Goal: Navigation & Orientation: Find specific page/section

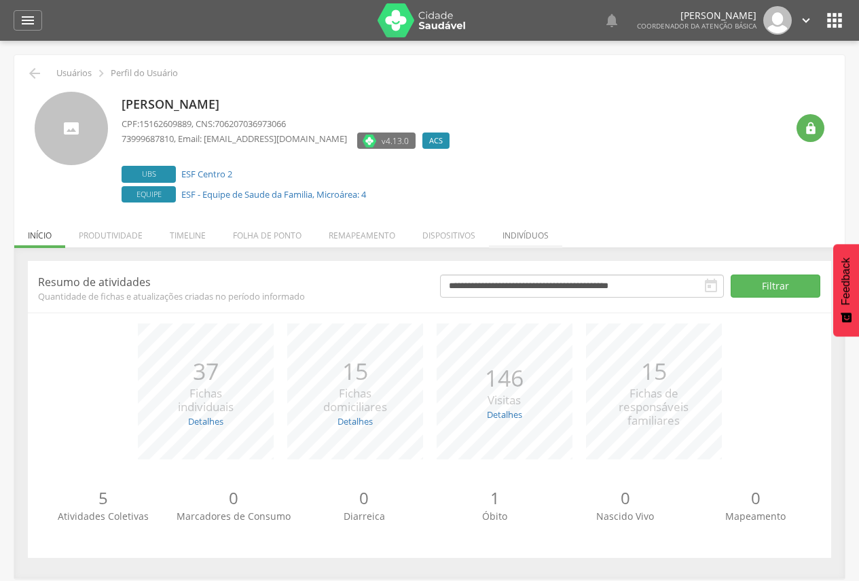
click at [537, 227] on li "Indivíduos" at bounding box center [525, 232] width 73 height 32
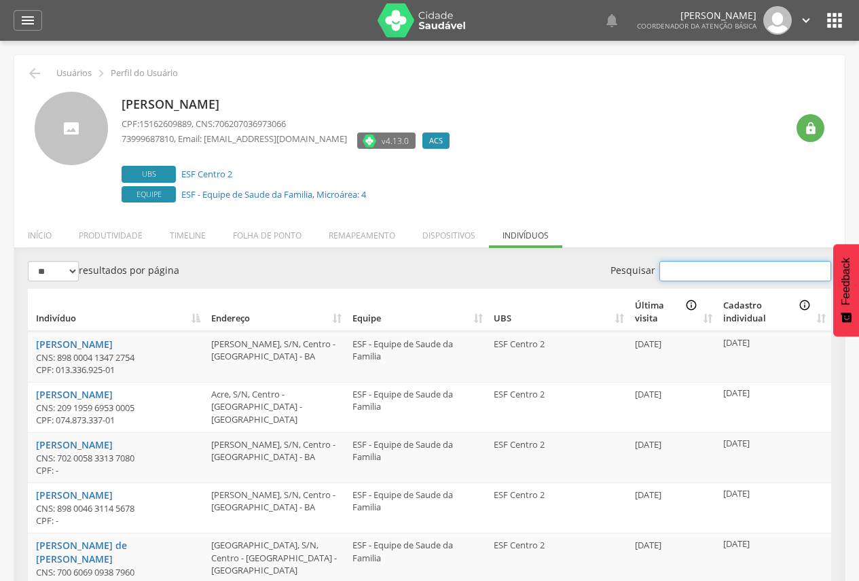
click at [728, 274] on input "Pesquisar" at bounding box center [746, 271] width 172 height 20
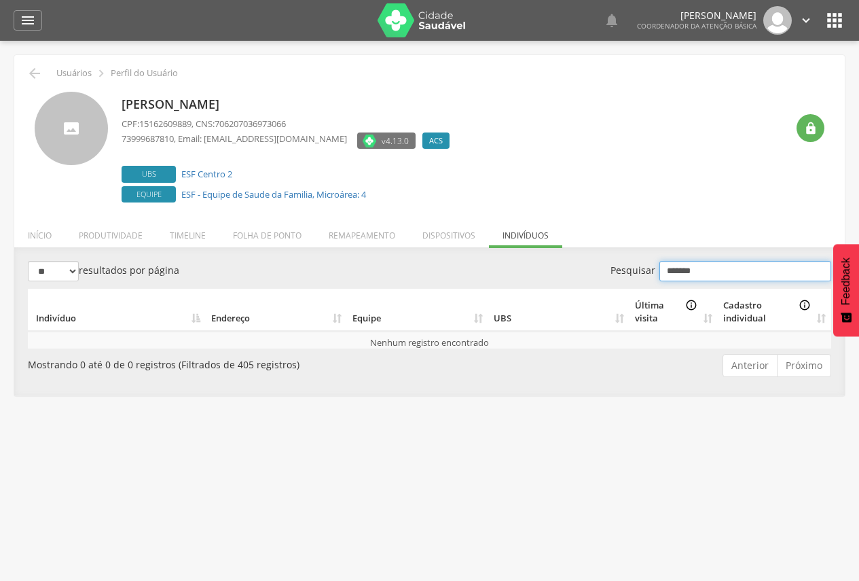
type input "*******"
click at [188, 235] on li "Timeline" at bounding box center [187, 232] width 63 height 32
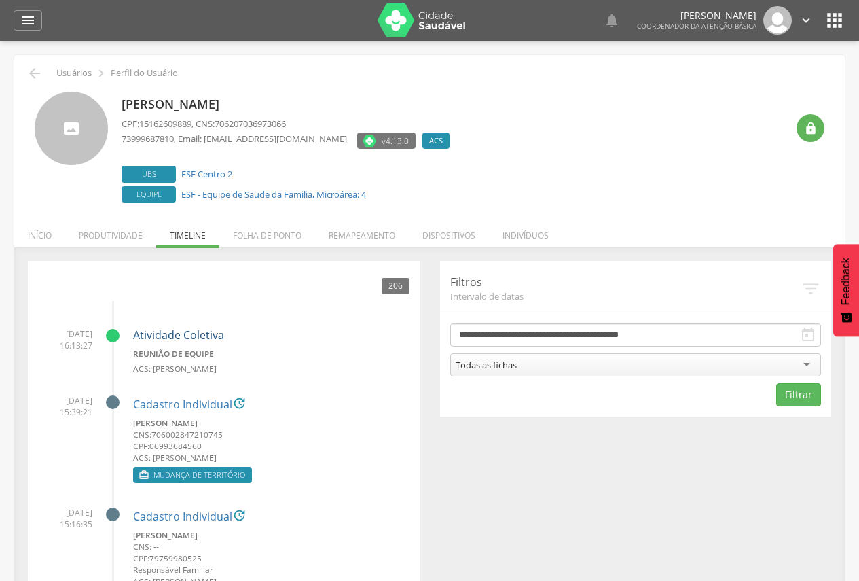
click at [192, 334] on link "Atividade Coletiva" at bounding box center [178, 334] width 91 height 15
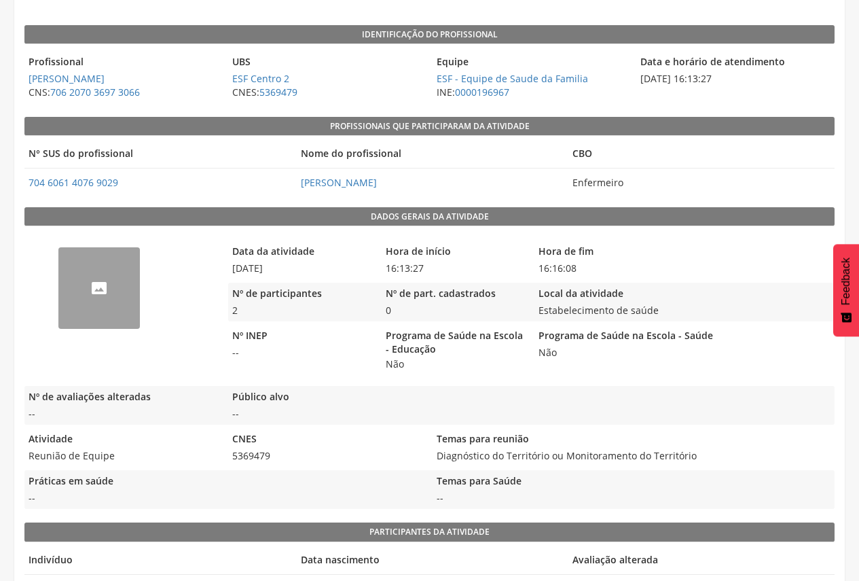
scroll to position [130, 0]
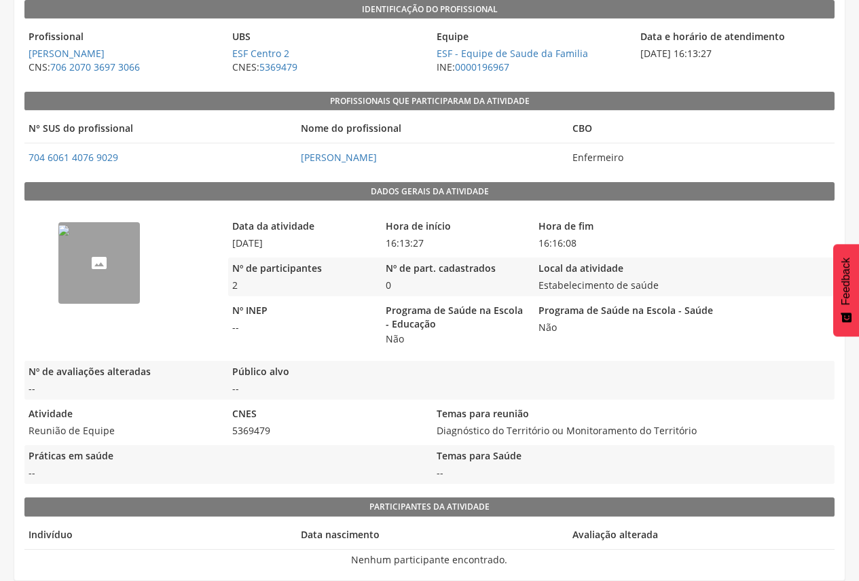
click at [69, 236] on img "68eea17d9f8486231904ad68" at bounding box center [63, 230] width 11 height 11
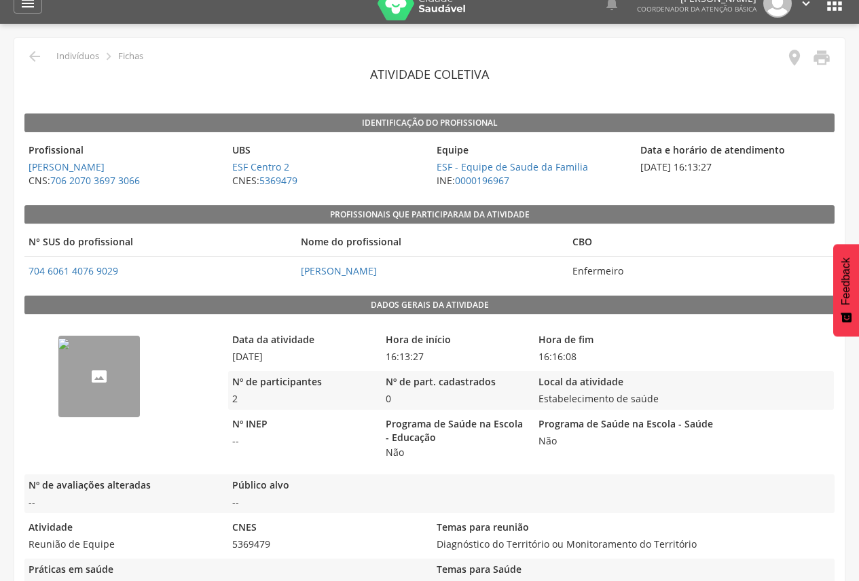
scroll to position [0, 0]
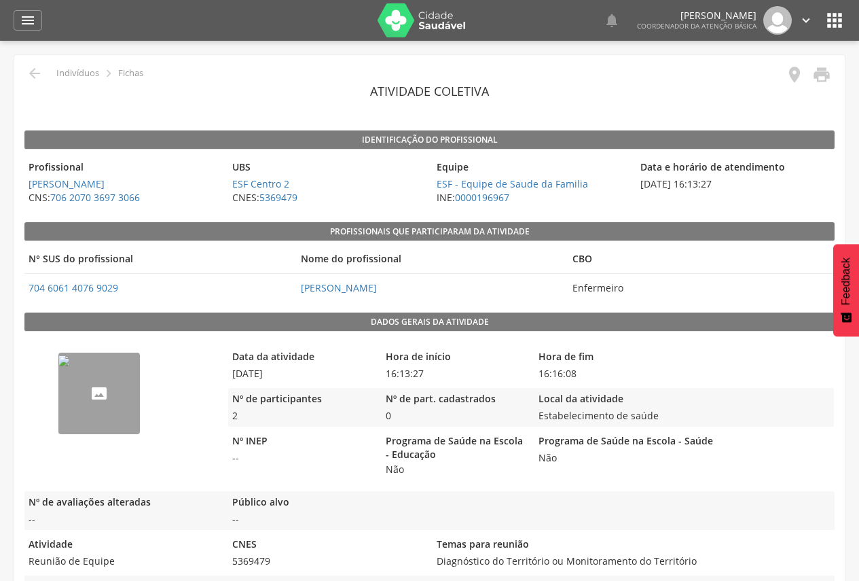
click at [438, 14] on img at bounding box center [422, 20] width 88 height 34
